Goal: Transaction & Acquisition: Purchase product/service

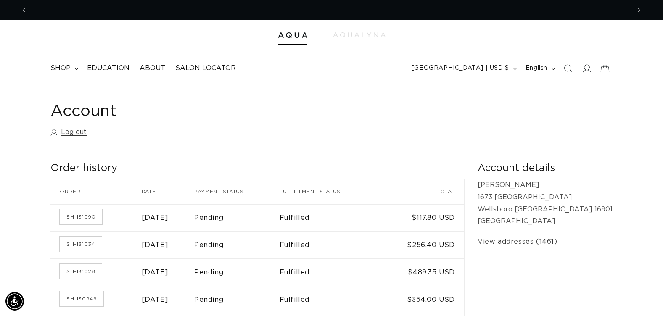
scroll to position [0, 603]
click at [566, 68] on icon "Search" at bounding box center [567, 68] width 9 height 9
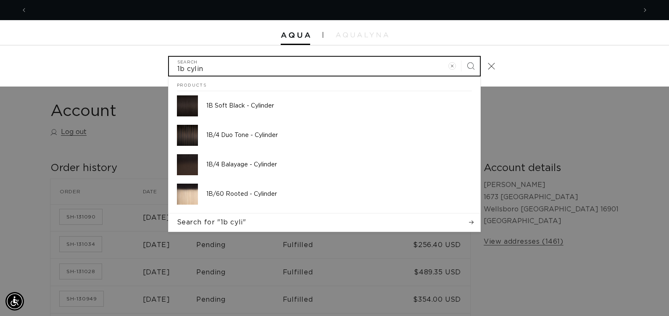
scroll to position [0, 609]
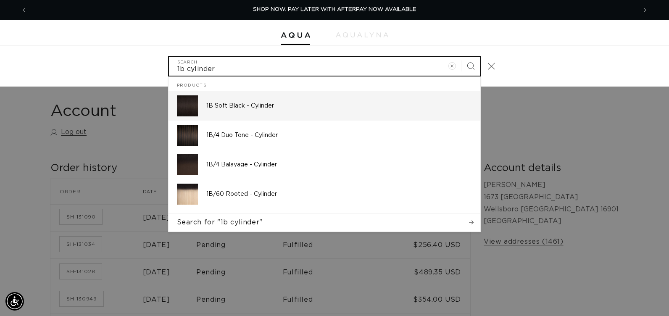
type input "1b cylinder"
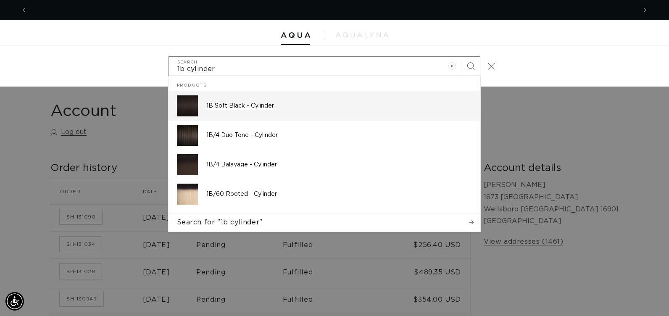
click at [254, 107] on p "1B Soft Black - Cylinder" at bounding box center [339, 106] width 266 height 8
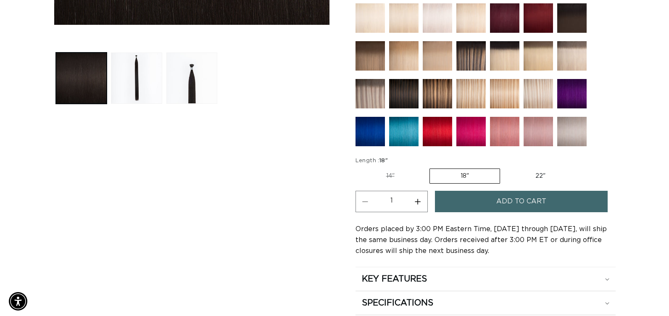
scroll to position [0, 1206]
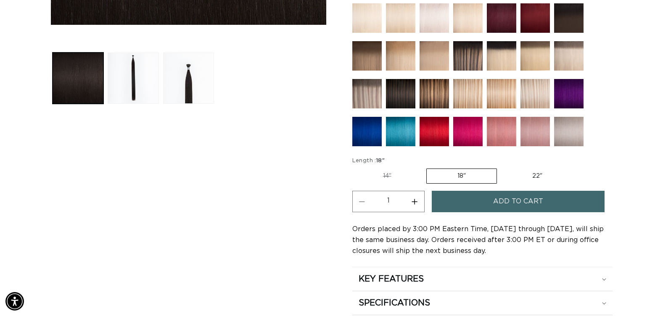
click at [415, 200] on button "Increase quantity for 1B Soft Black - Cylinder" at bounding box center [414, 201] width 19 height 21
type input "2"
click at [463, 204] on button "Add to cart" at bounding box center [517, 201] width 173 height 21
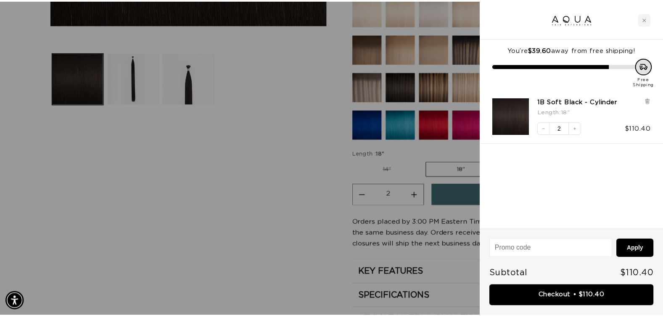
scroll to position [0, 609]
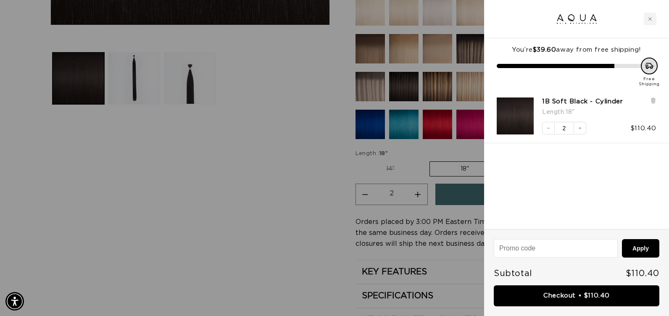
click at [288, 210] on div at bounding box center [334, 158] width 669 height 316
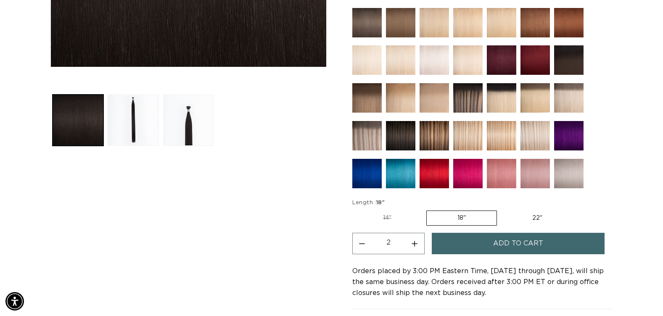
scroll to position [0, 603]
click at [459, 100] on img at bounding box center [467, 97] width 29 height 29
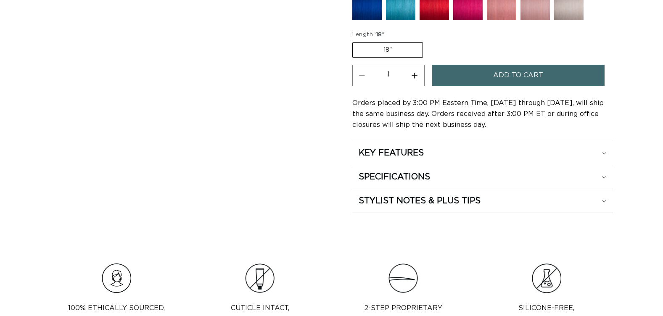
click at [496, 77] on span "Add to cart" at bounding box center [518, 75] width 50 height 21
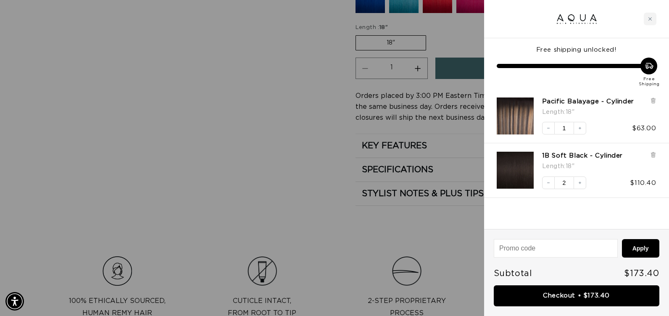
scroll to position [0, 1218]
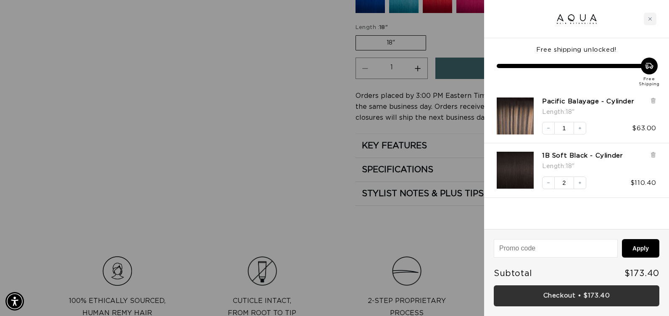
click at [562, 293] on link "Checkout • $173.40" at bounding box center [577, 295] width 166 height 21
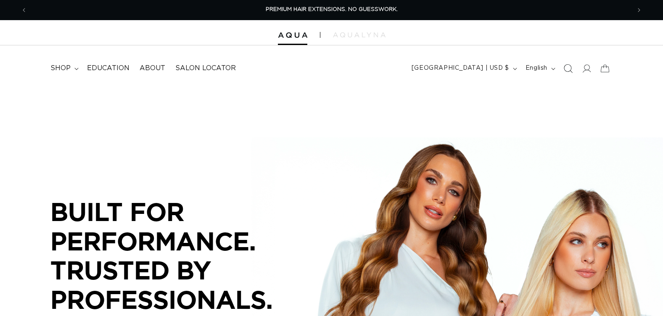
click at [567, 68] on icon "Search" at bounding box center [567, 68] width 9 height 9
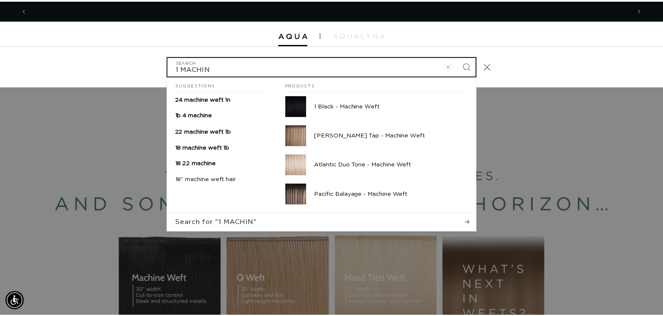
scroll to position [0, 1218]
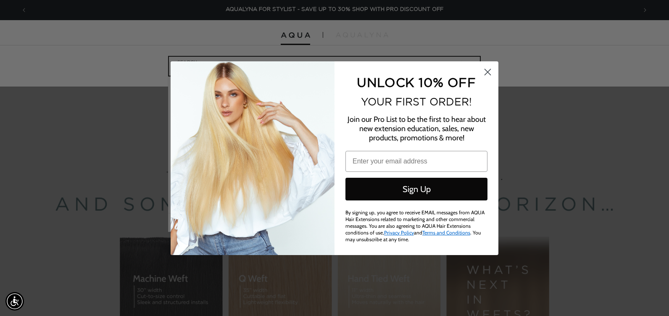
type input "1 MACHIN"
click at [366, 105] on span "YOUR FIRST ORDER!" at bounding box center [416, 102] width 111 height 12
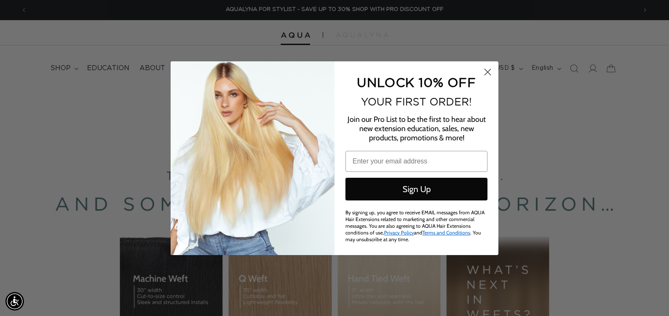
click at [487, 71] on circle "Close dialog" at bounding box center [488, 72] width 14 height 14
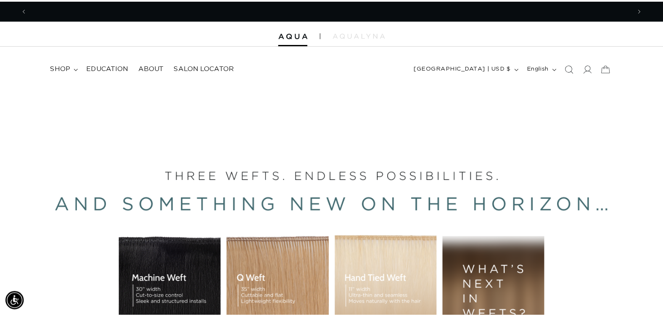
scroll to position [0, 0]
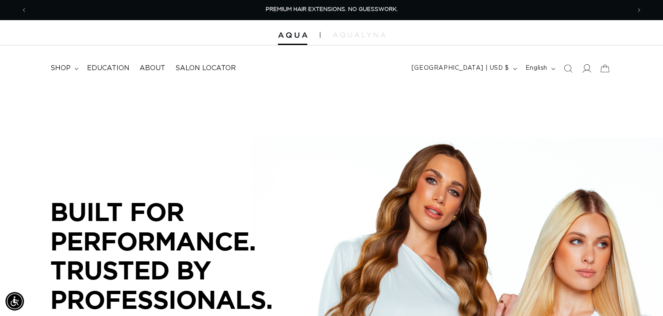
click at [587, 67] on icon at bounding box center [585, 68] width 9 height 9
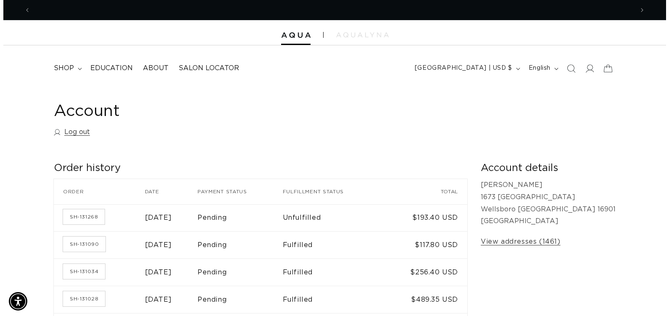
scroll to position [0, 603]
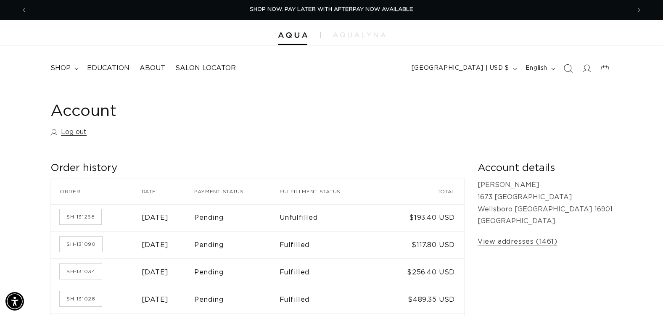
click at [568, 68] on icon "Search" at bounding box center [567, 68] width 9 height 9
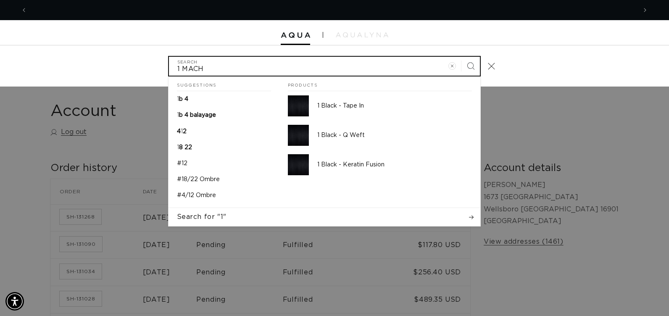
scroll to position [0, 0]
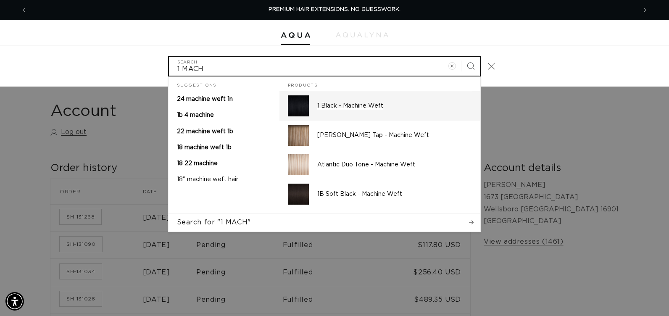
type input "1 MACH"
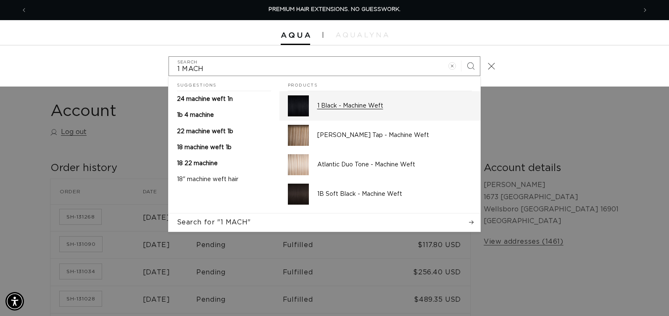
click at [373, 108] on p "1 Black - Machine Weft" at bounding box center [394, 106] width 155 height 8
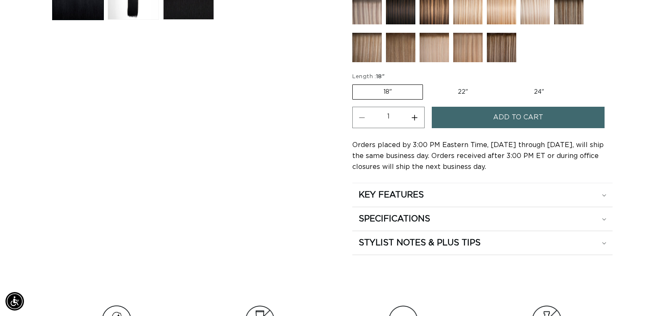
scroll to position [0, 603]
click at [539, 92] on label "24" Variant sold out or unavailable" at bounding box center [538, 92] width 71 height 14
click at [503, 83] on input "24" Variant sold out or unavailable" at bounding box center [502, 83] width 0 height 0
radio input "true"
click at [500, 119] on span "Add to cart" at bounding box center [518, 117] width 50 height 21
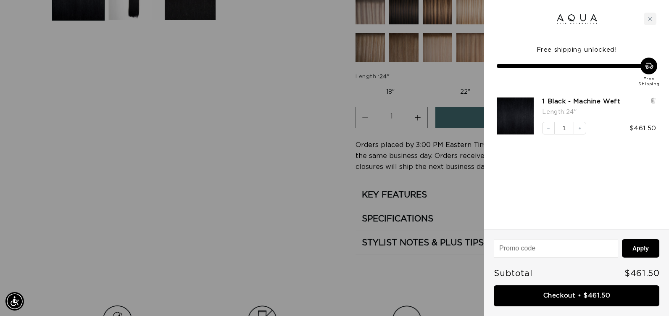
scroll to position [0, 609]
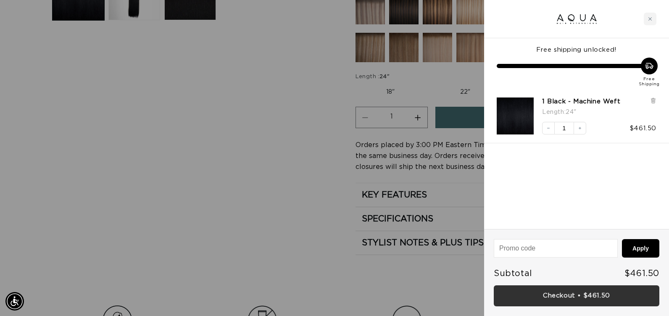
click at [529, 295] on link "Checkout • $461.50" at bounding box center [577, 295] width 166 height 21
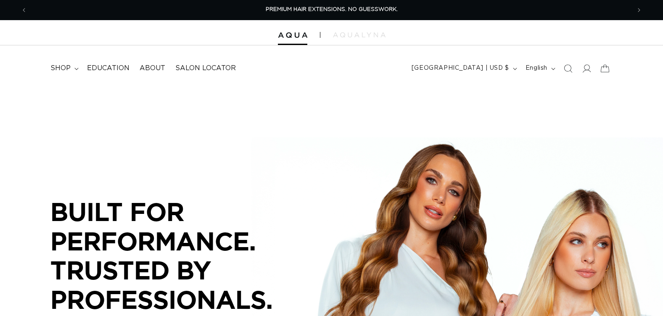
click at [568, 71] on icon "Search" at bounding box center [567, 68] width 8 height 8
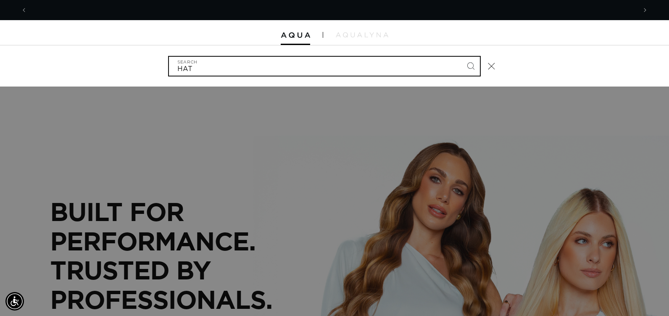
scroll to position [0, 609]
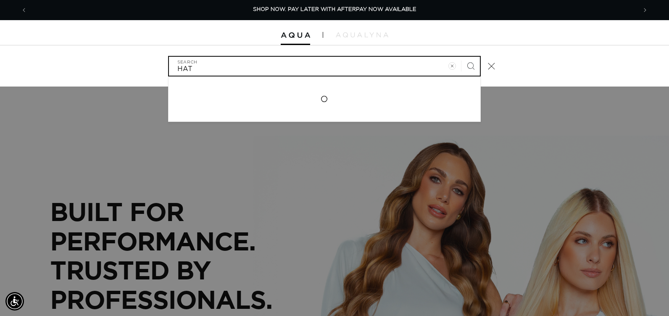
type input "HAT"
click at [461, 57] on button "Search" at bounding box center [470, 66] width 18 height 18
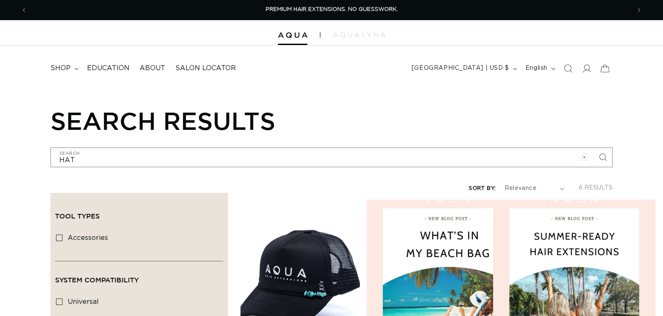
scroll to position [126, 0]
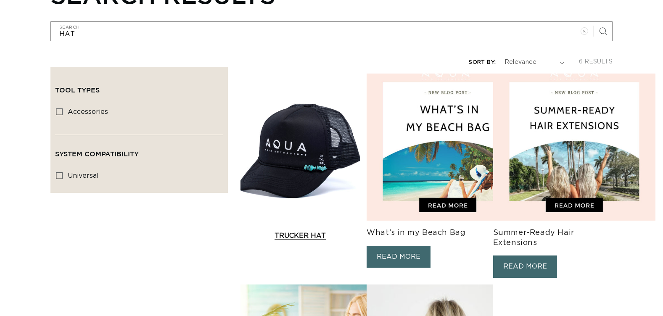
click at [326, 231] on link "Trucker Hat" at bounding box center [299, 236] width 119 height 10
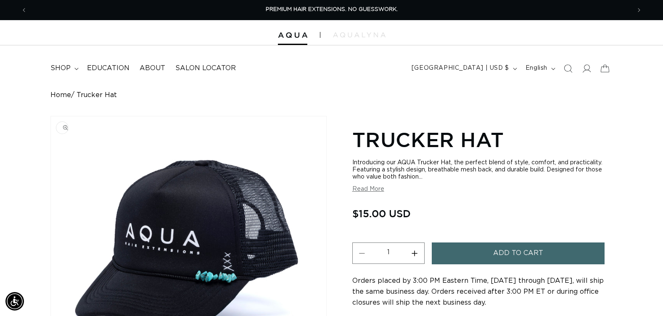
click at [61, 149] on img "Gallery Viewer" at bounding box center [188, 238] width 275 height 245
